Goal: Check status: Check status

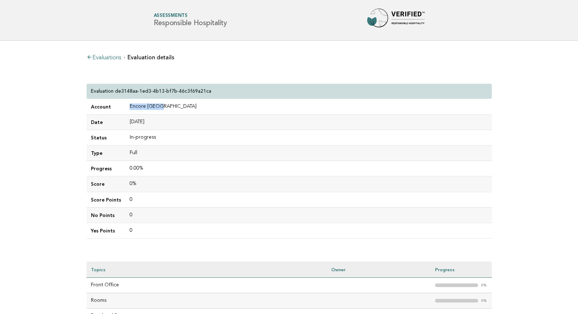
drag, startPoint x: 130, startPoint y: 106, endPoint x: 160, endPoint y: 99, distance: 30.6
click at [184, 107] on td "Encore [GEOGRAPHIC_DATA]" at bounding box center [308, 106] width 367 height 15
click at [119, 57] on link "Evaluations" at bounding box center [104, 58] width 35 height 6
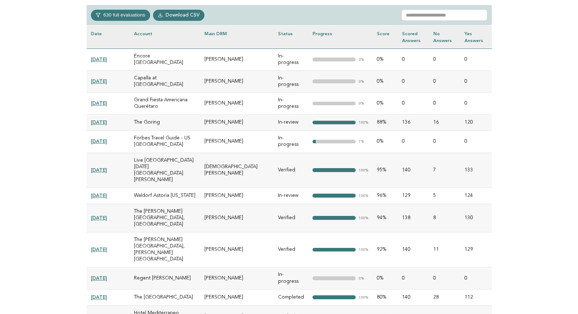
scroll to position [341, 0]
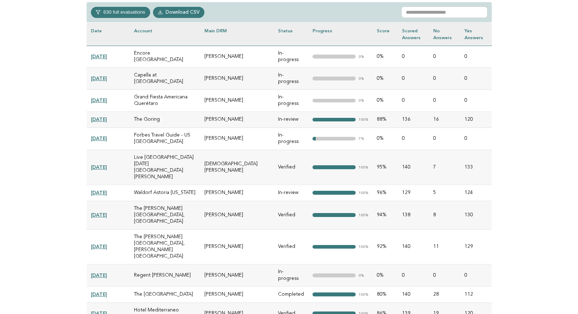
click at [105, 54] on link "[DATE]" at bounding box center [99, 57] width 16 height 6
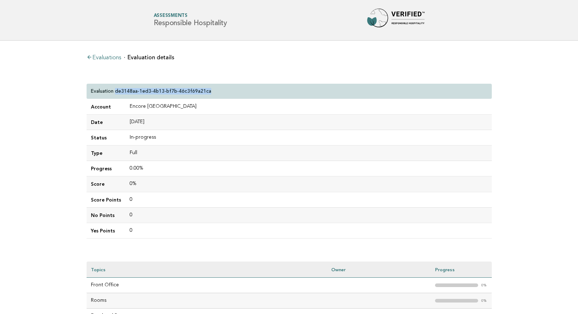
drag, startPoint x: 115, startPoint y: 91, endPoint x: 224, endPoint y: 95, distance: 108.6
click at [224, 95] on div "Evaluation de3148aa-1ed3-4b13-bf7b-46c3f69a21ca" at bounding box center [290, 91] width 406 height 15
